Goal: Task Accomplishment & Management: Manage account settings

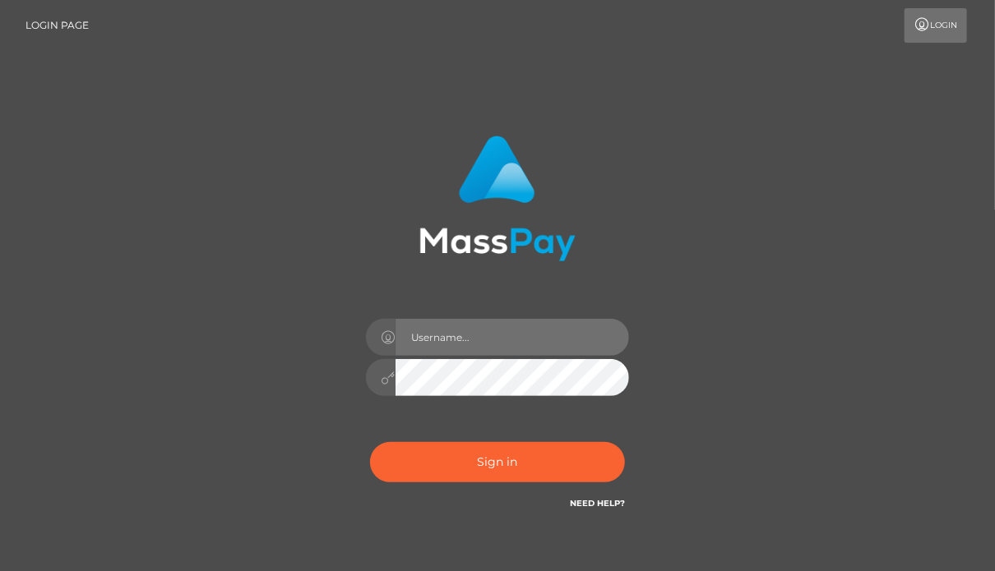
click at [531, 323] on input "text" at bounding box center [511, 337] width 233 height 37
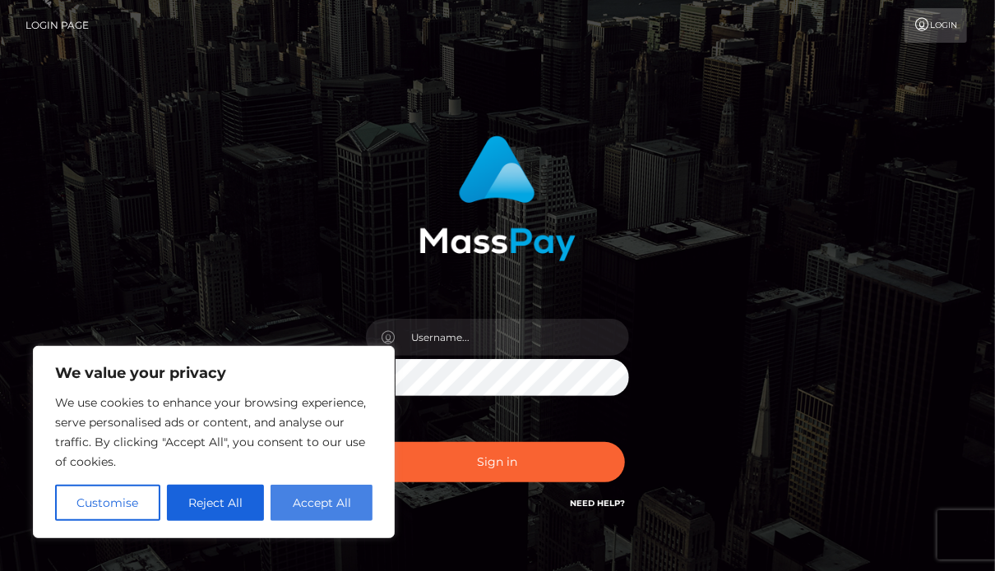
click at [326, 506] on button "Accept All" at bounding box center [321, 503] width 102 height 36
checkbox input "true"
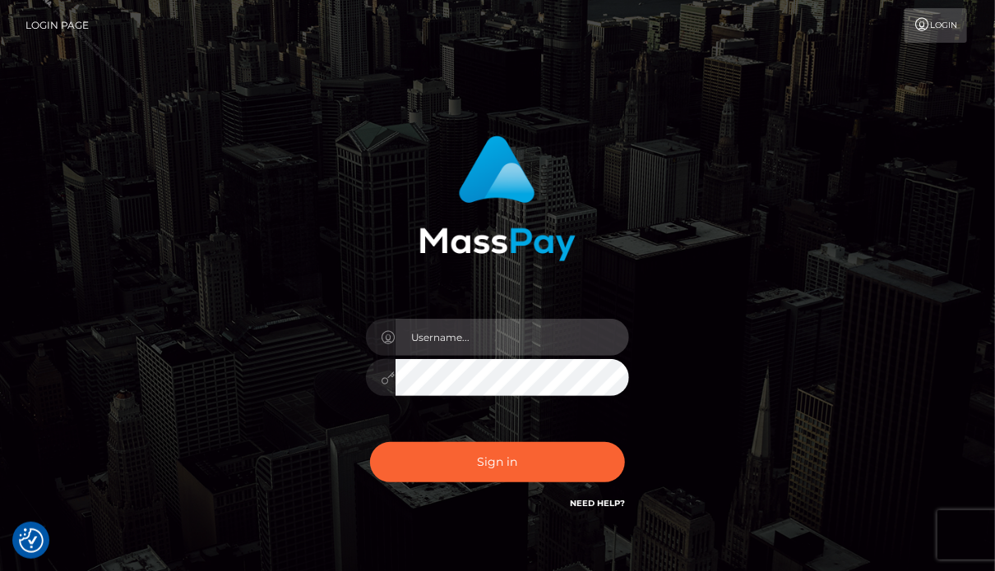
click at [430, 339] on input "text" at bounding box center [511, 337] width 233 height 37
type input "[PERSON_NAME]"
